Goal: Transaction & Acquisition: Subscribe to service/newsletter

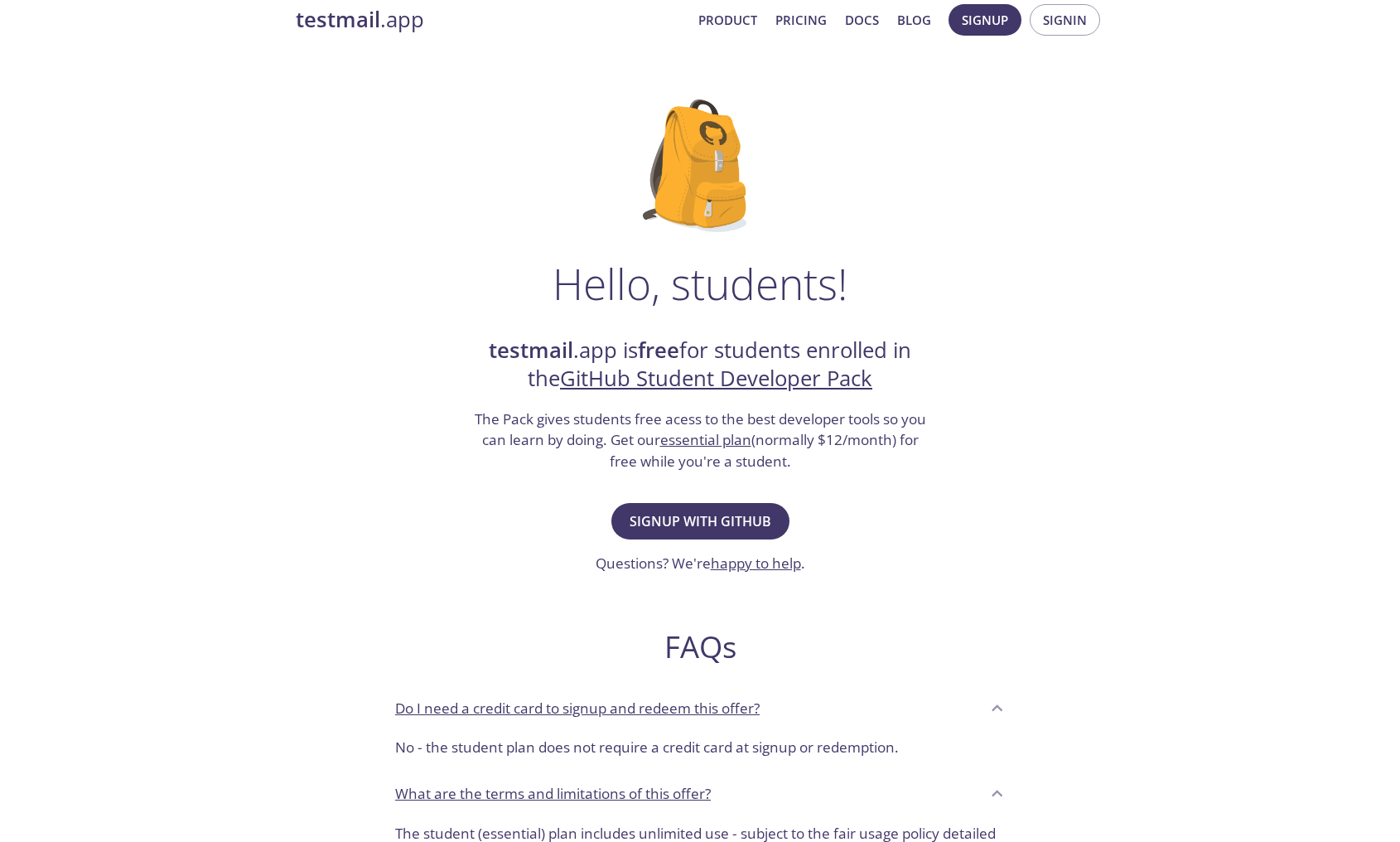
scroll to position [27, 0]
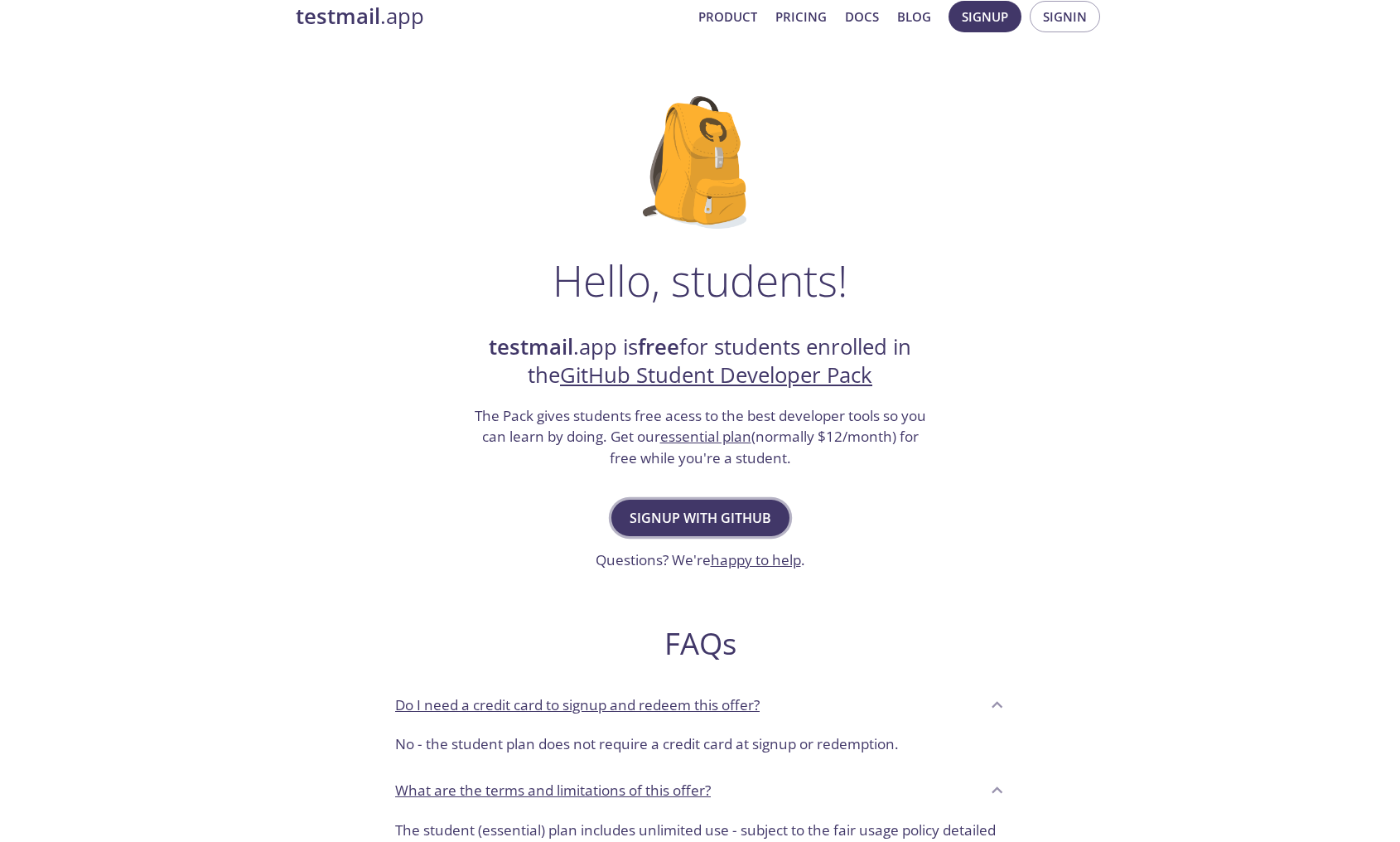
click at [725, 516] on span "Signup with GitHub" at bounding box center [700, 518] width 142 height 23
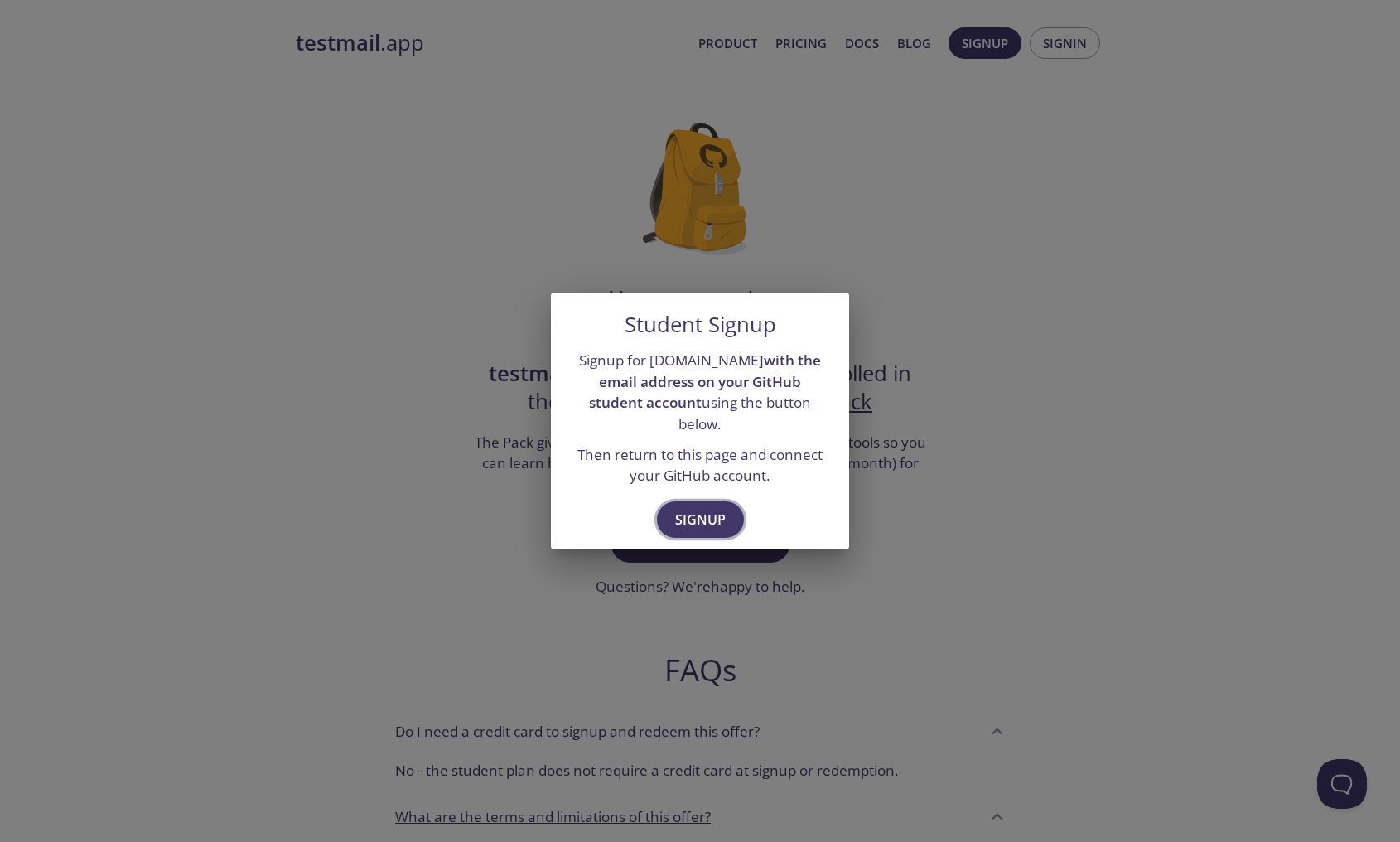
click at [711, 508] on span "Signup" at bounding box center [700, 520] width 51 height 23
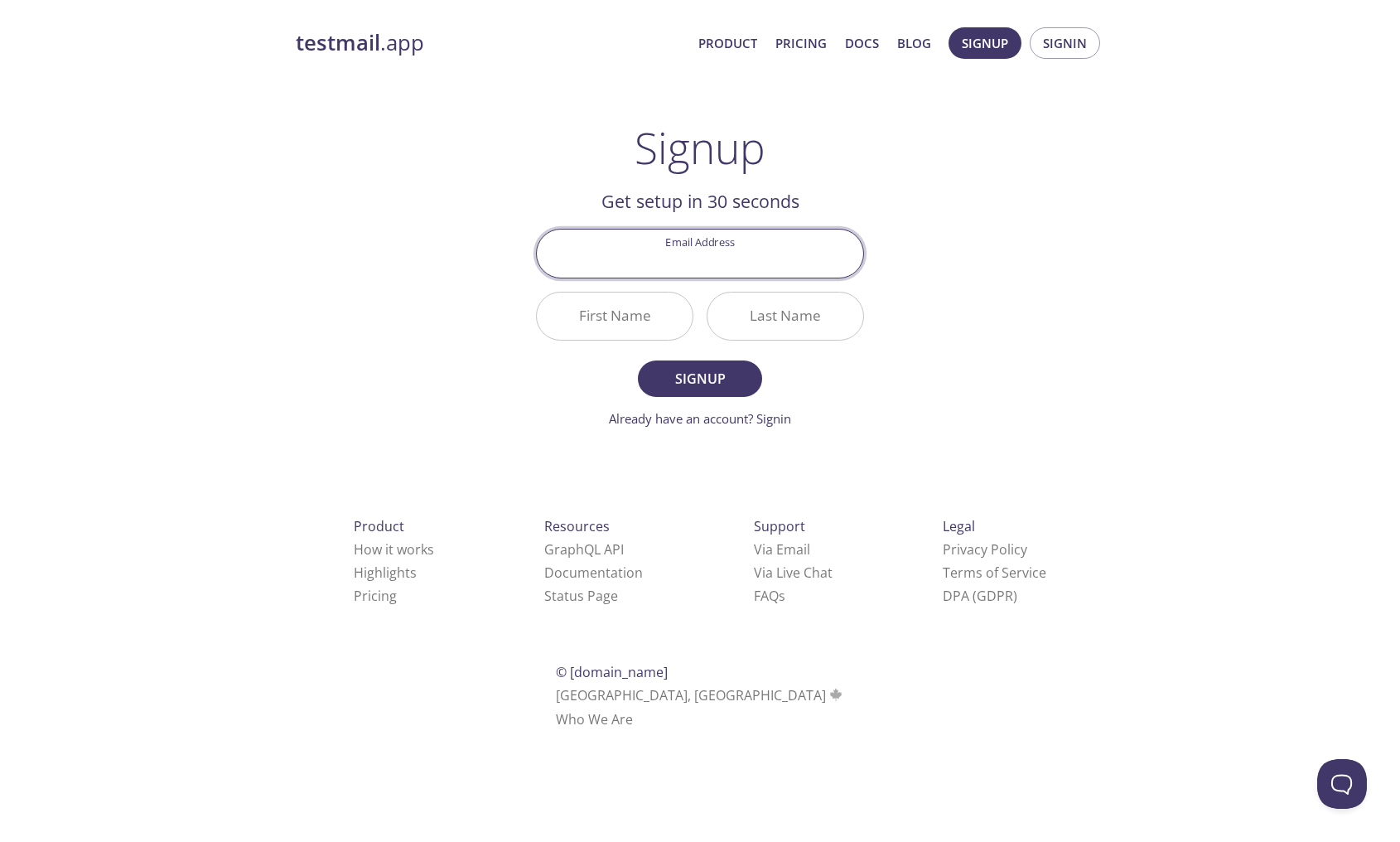
click at [791, 264] on input "Email Address" at bounding box center [699, 253] width 326 height 47
type input "[EMAIL_ADDRESS][DOMAIN_NAME]"
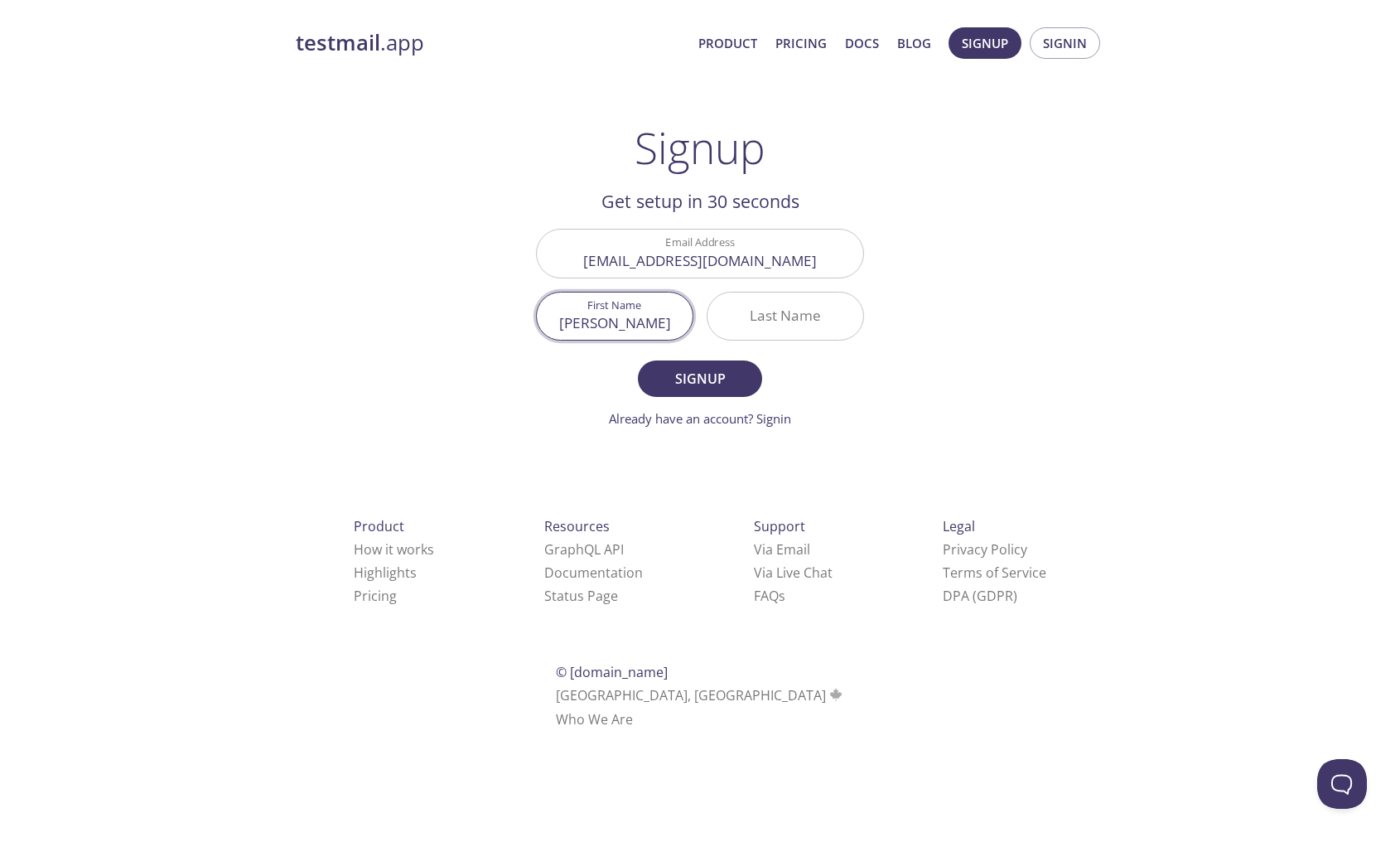
type input "[PERSON_NAME]"
click at [638, 361] on button "Signup" at bounding box center [700, 379] width 124 height 36
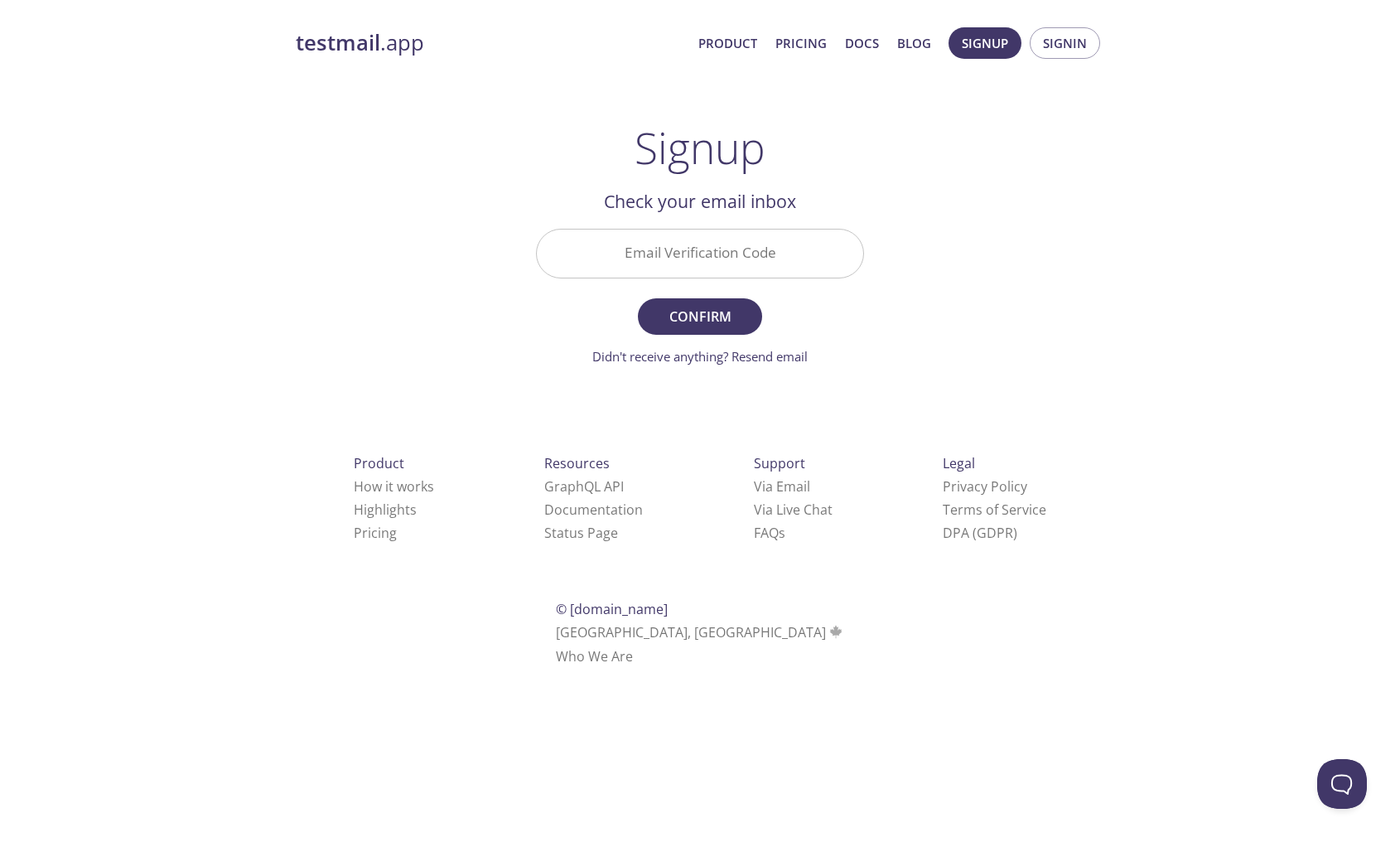
click at [657, 253] on input "Email Verification Code" at bounding box center [699, 253] width 326 height 47
paste input "DJ6CUDQ"
type input "DJ6CUDQ"
click at [638, 299] on button "Confirm" at bounding box center [700, 317] width 124 height 36
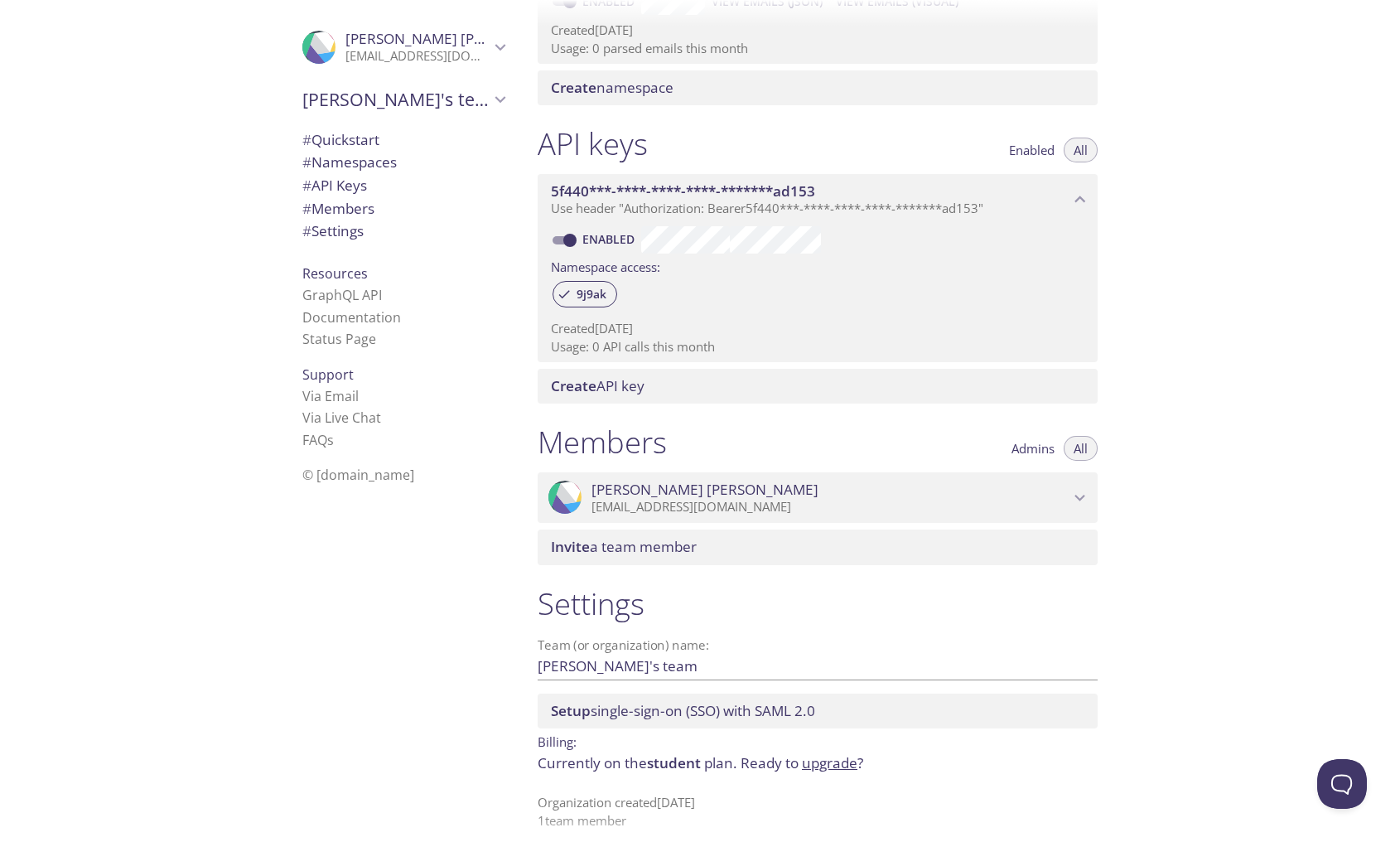
scroll to position [337, 0]
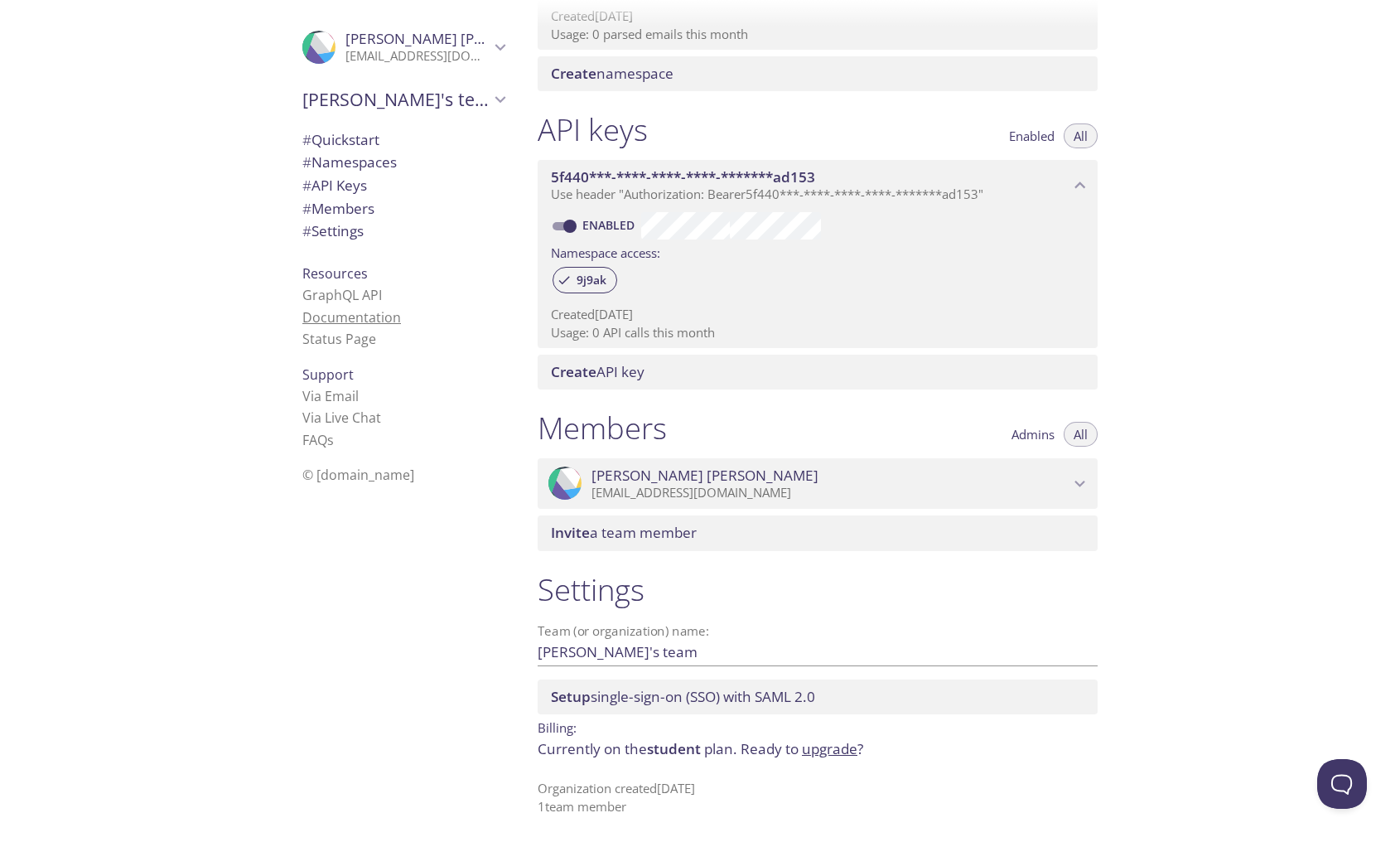
click at [377, 320] on link "Documentation" at bounding box center [351, 317] width 98 height 18
click at [361, 161] on span "# Namespaces" at bounding box center [349, 162] width 95 height 19
